Goal: Book appointment/travel/reservation

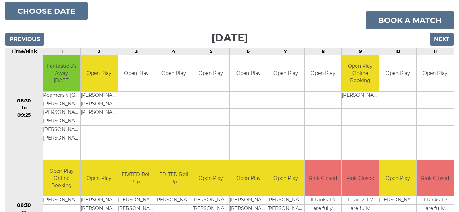
scroll to position [83, 0]
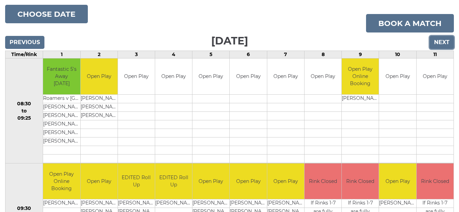
click at [440, 42] on input "Next" at bounding box center [441, 42] width 24 height 13
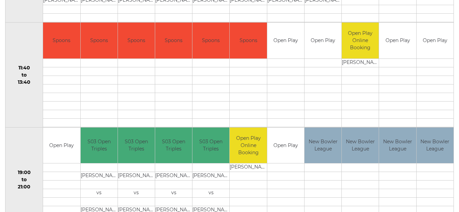
scroll to position [366, 0]
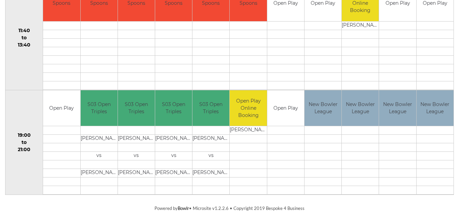
click at [444, 205] on section "Powered by Bowlr • Microsite v1.2.2.6 • Copyright 2019 Bespoke 4 Business" at bounding box center [229, 208] width 459 height 7
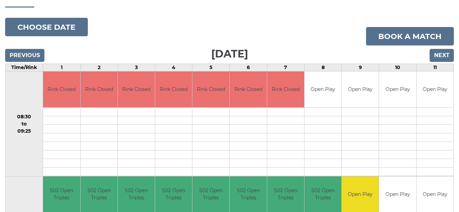
scroll to position [0, 0]
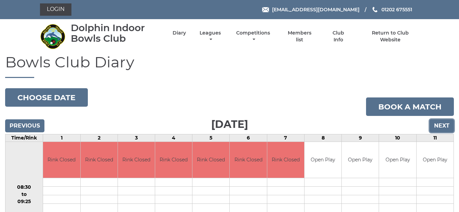
click at [445, 125] on input "Next" at bounding box center [441, 125] width 24 height 13
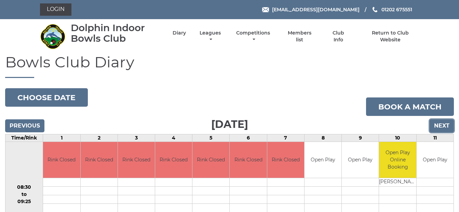
click at [440, 126] on input "Next" at bounding box center [441, 125] width 24 height 13
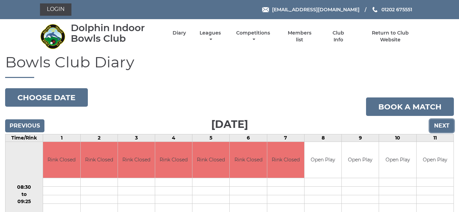
click at [440, 126] on input "Next" at bounding box center [441, 125] width 24 height 13
